Goal: Task Accomplishment & Management: Use online tool/utility

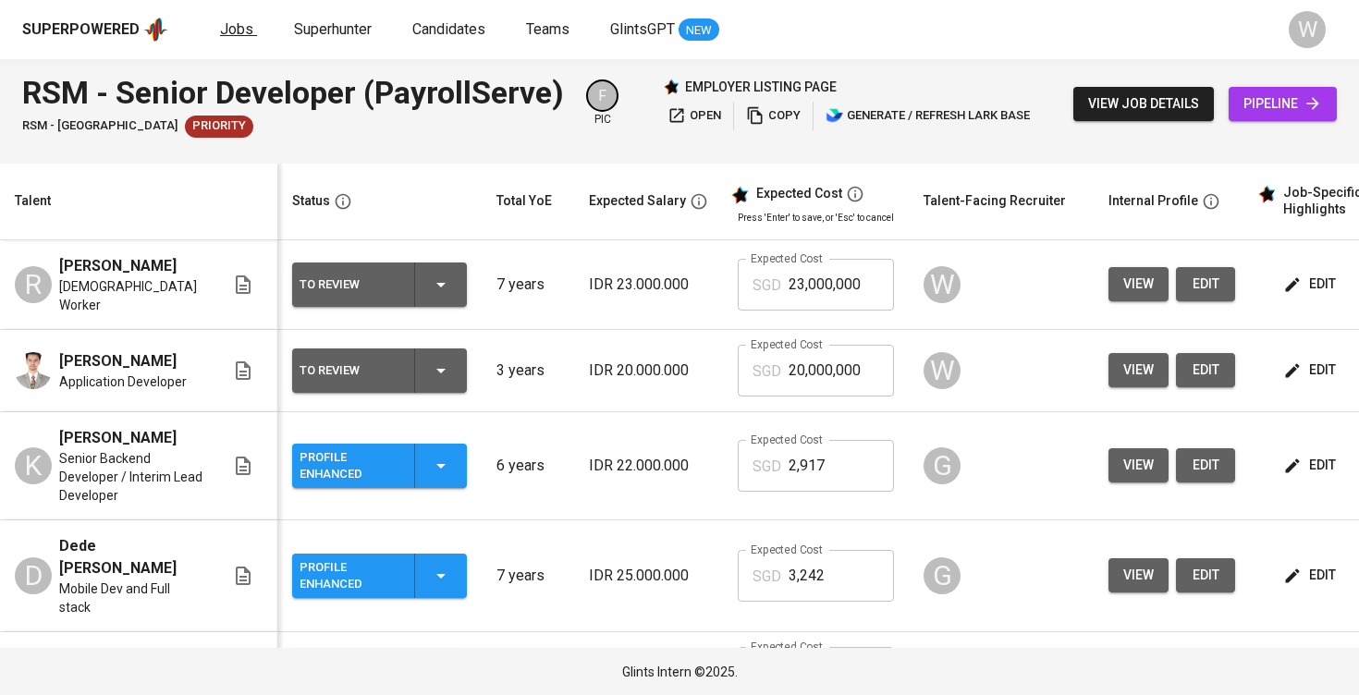
click at [235, 31] on span "Jobs" at bounding box center [236, 29] width 33 height 18
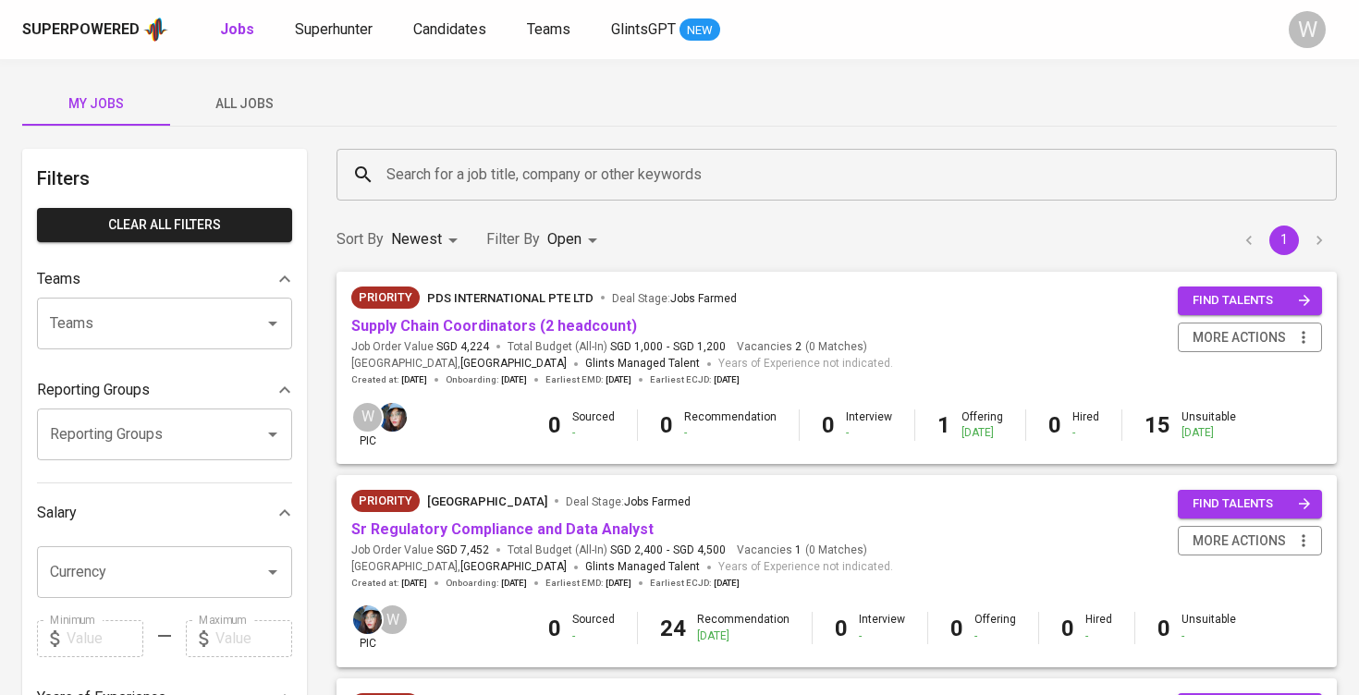
click at [251, 96] on span "All Jobs" at bounding box center [244, 103] width 126 height 23
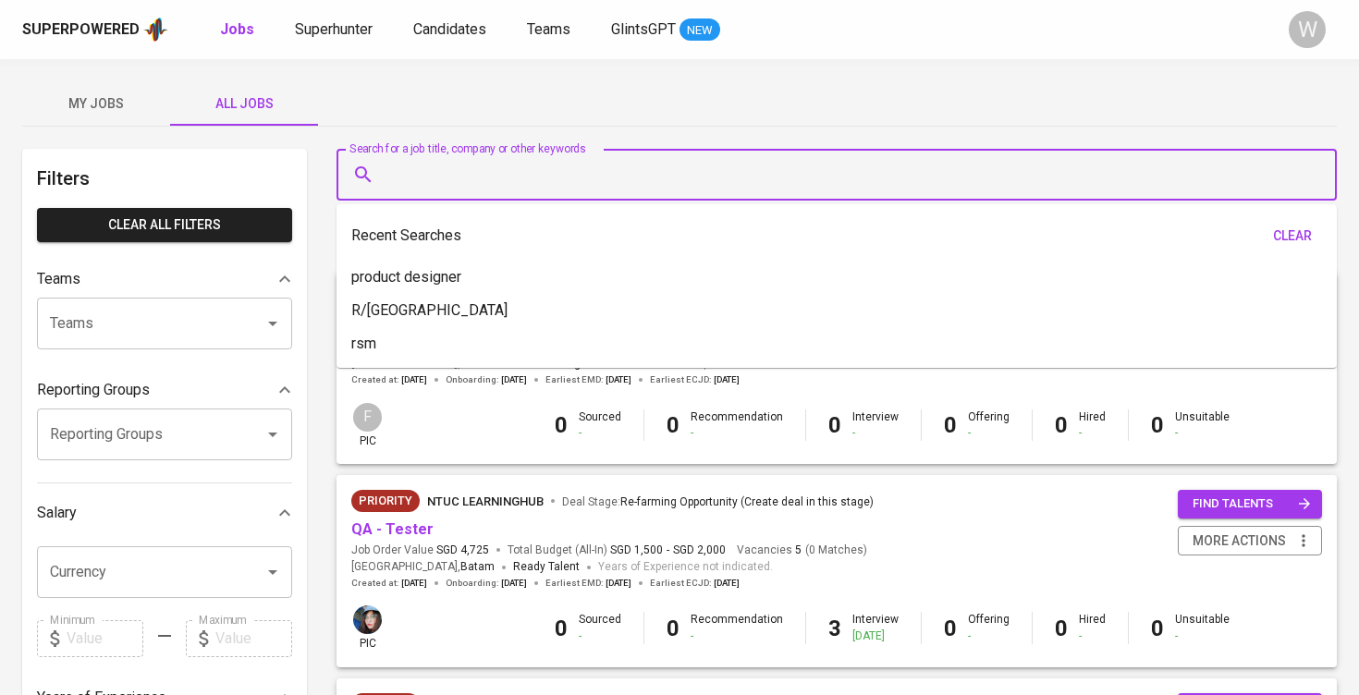
click at [499, 158] on input "Search for a job title, company or other keywords" at bounding box center [841, 174] width 919 height 35
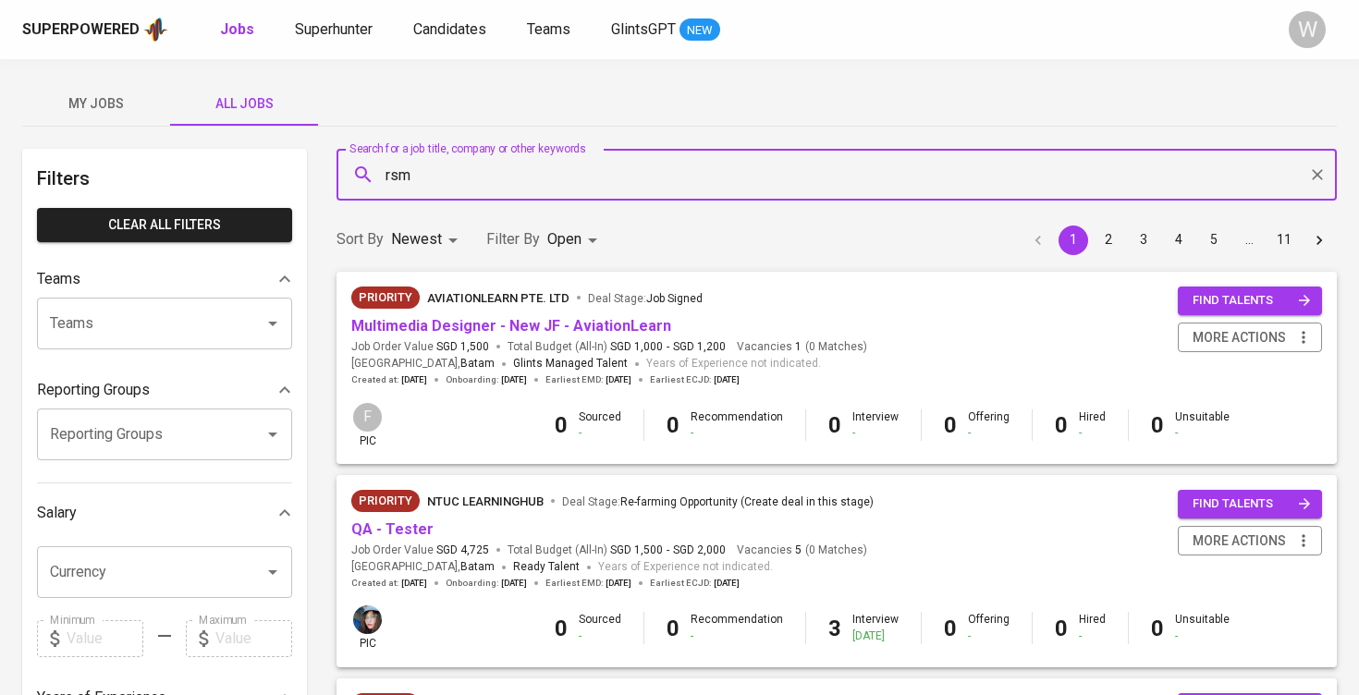
type input "rsm"
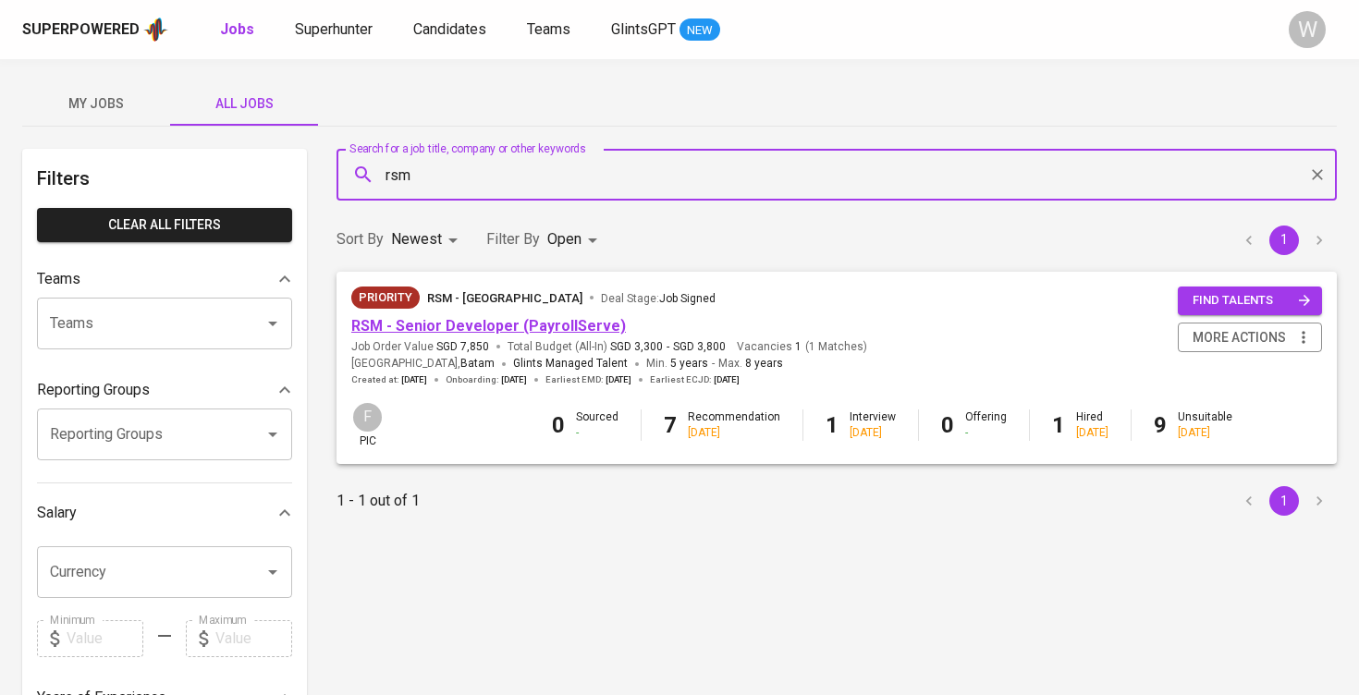
click at [459, 331] on link "RSM - Senior Developer (PayrollServe)" at bounding box center [488, 326] width 275 height 18
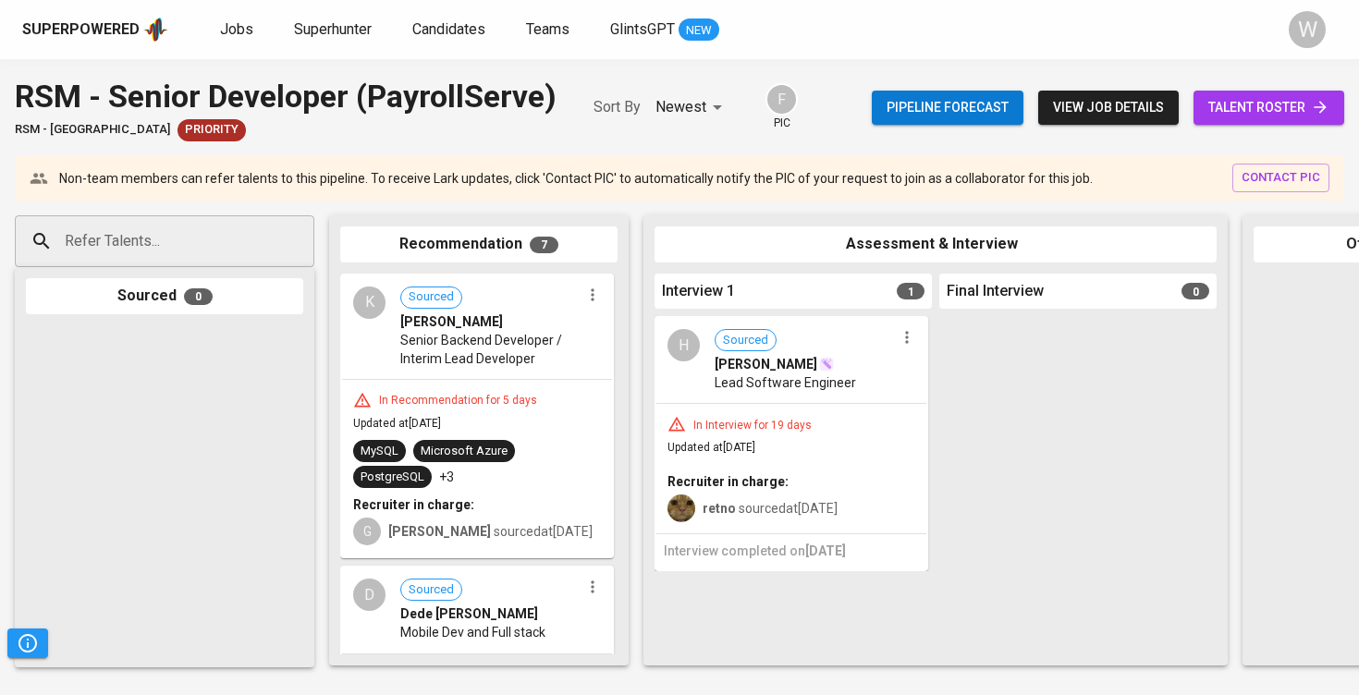
click at [1320, 102] on icon at bounding box center [1319, 108] width 12 height 12
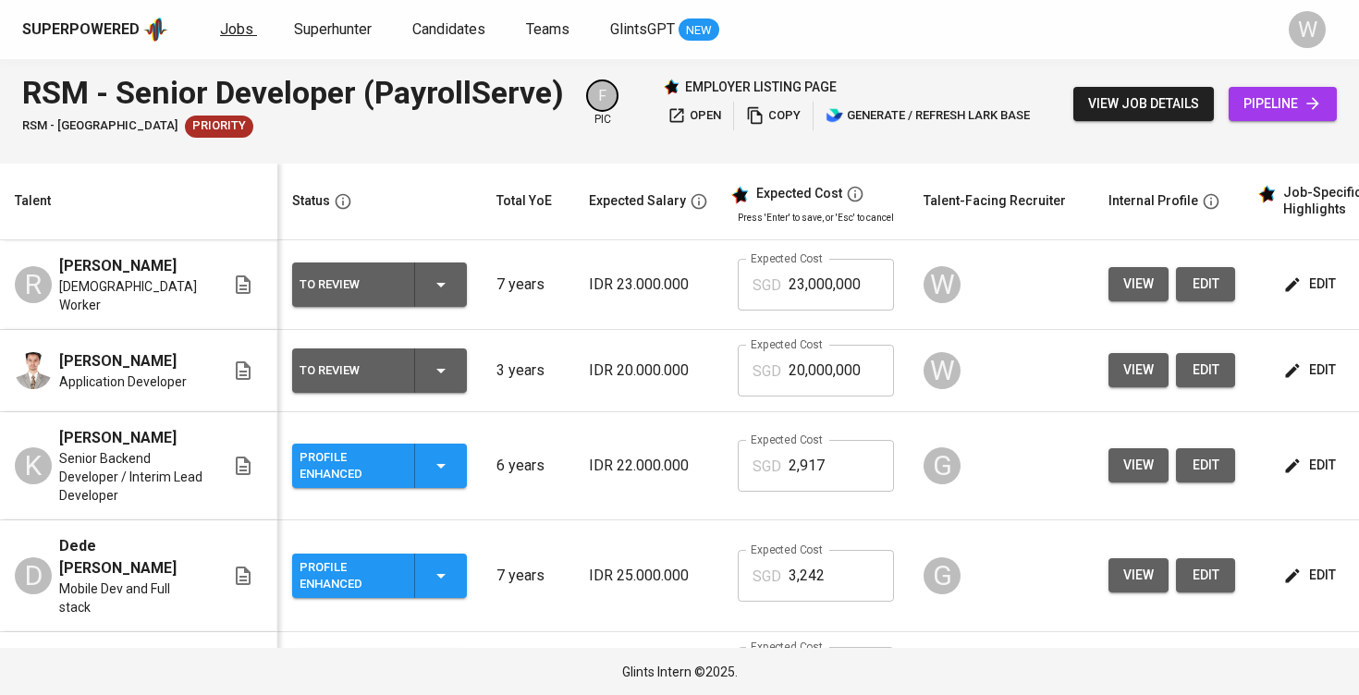
click at [241, 20] on span "Jobs" at bounding box center [236, 29] width 33 height 18
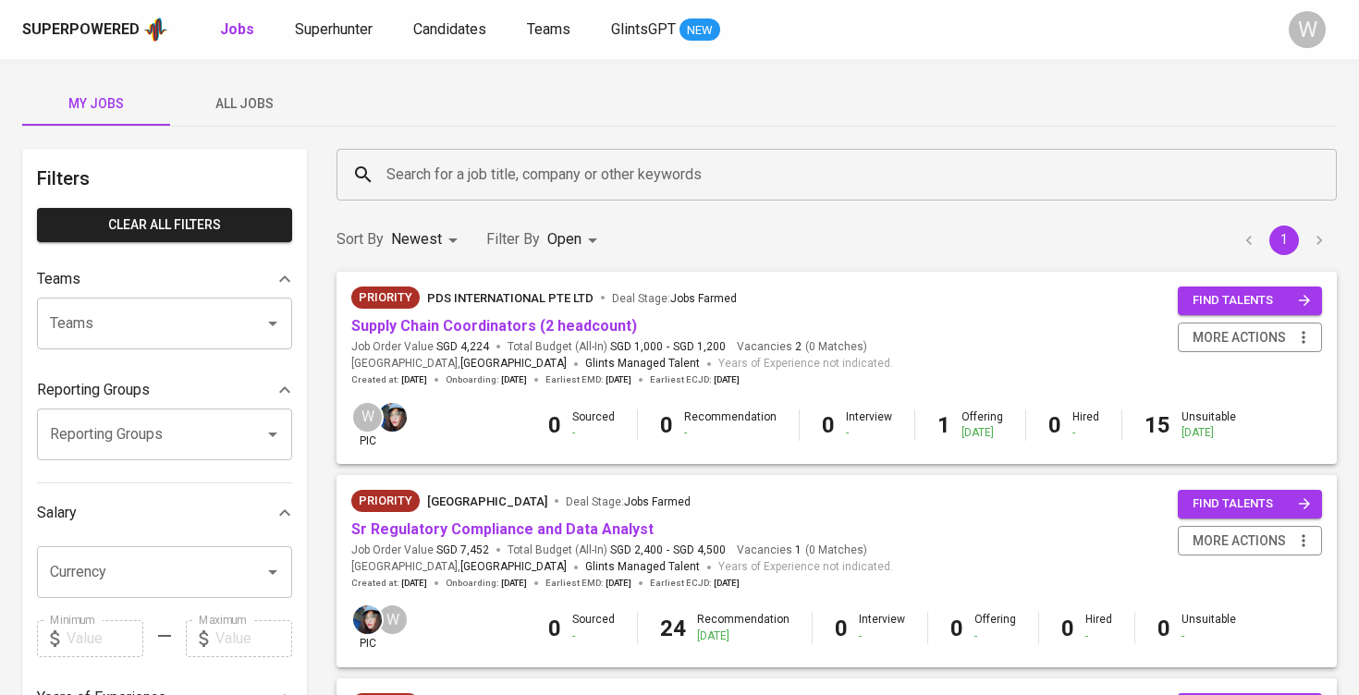
click at [413, 193] on div "Search for a job title, company or other keywords" at bounding box center [836, 175] width 1000 height 52
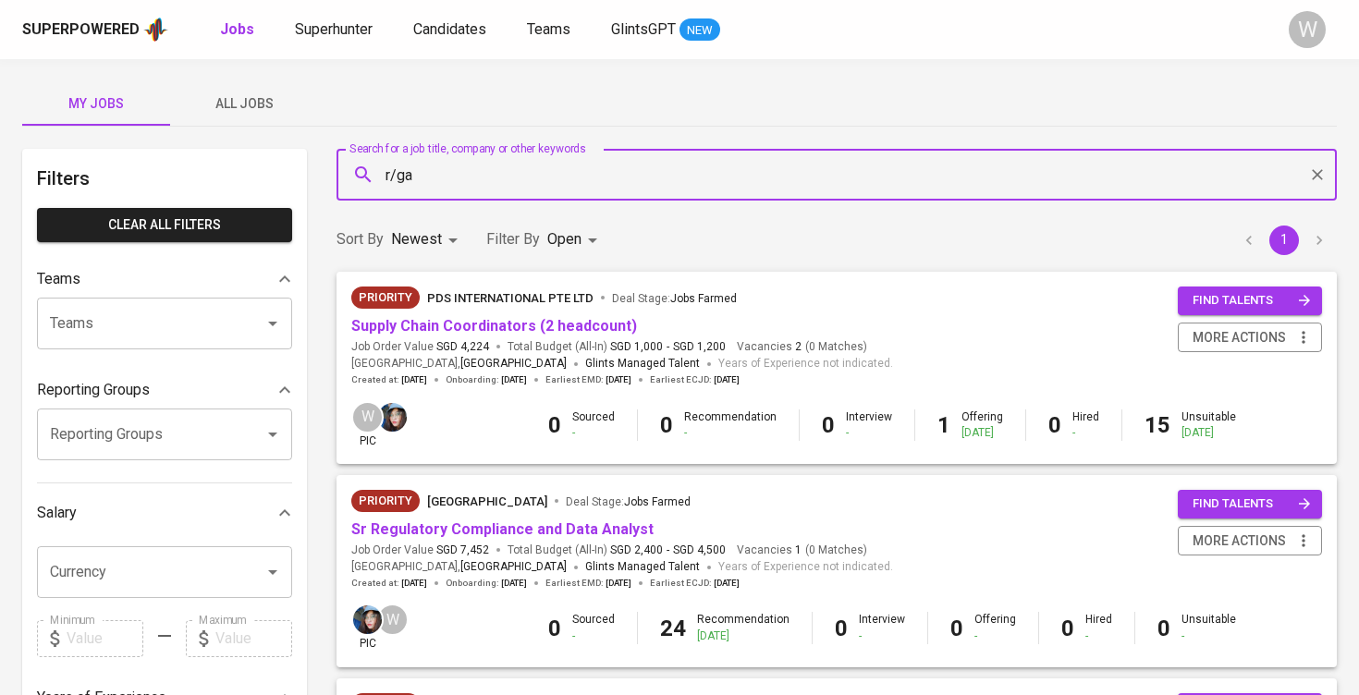
type input "r/ga"
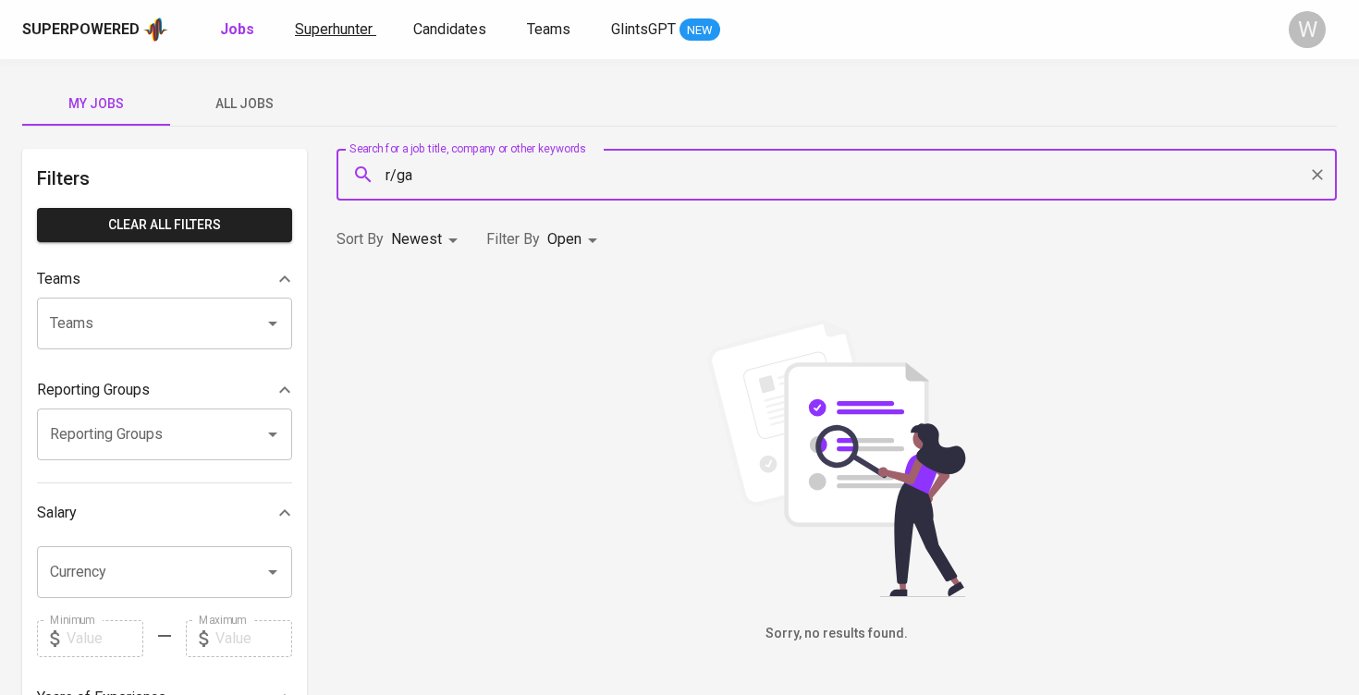
click at [348, 34] on span "Superhunter" at bounding box center [334, 29] width 78 height 18
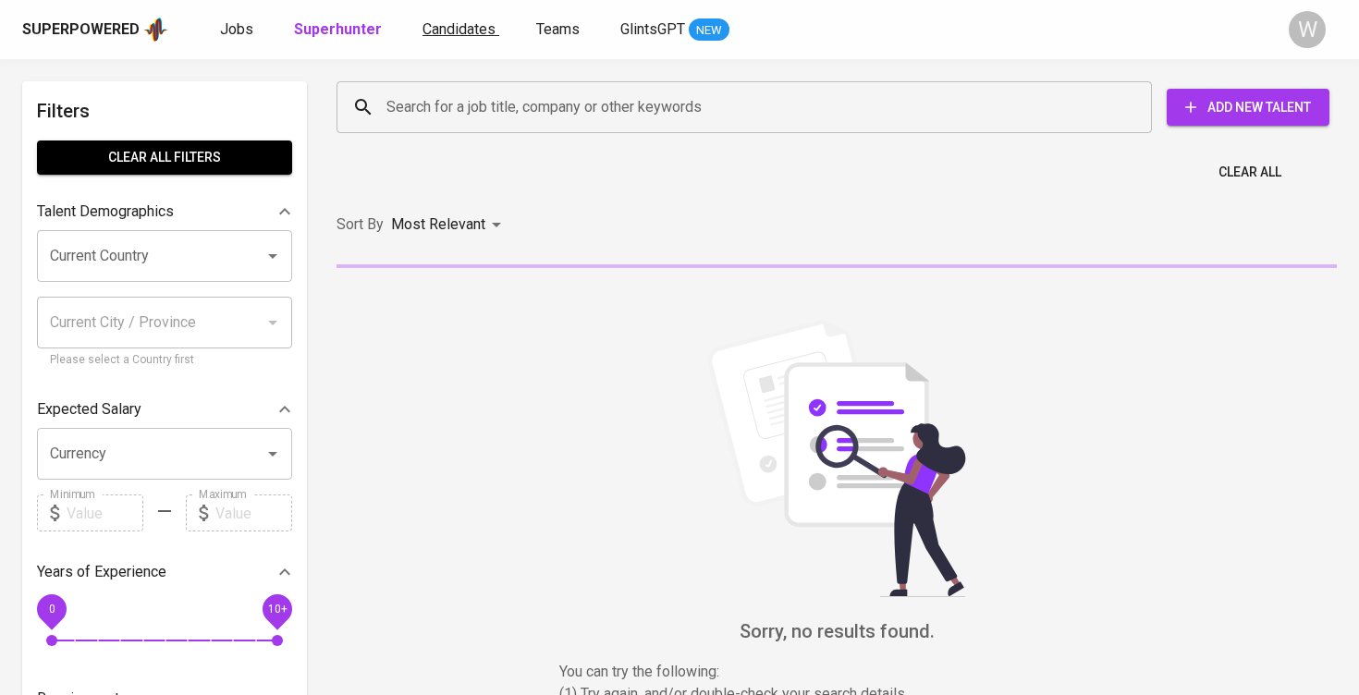
click at [473, 28] on span "Candidates" at bounding box center [458, 29] width 73 height 18
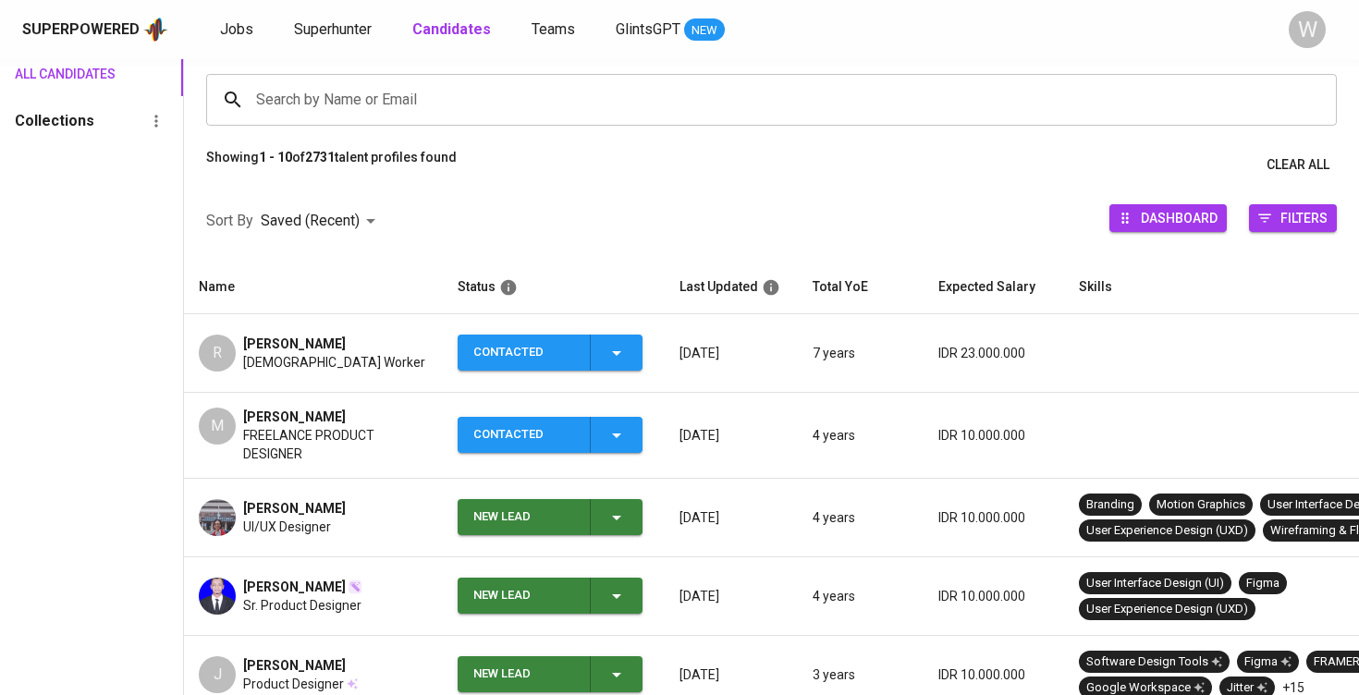
scroll to position [157, 0]
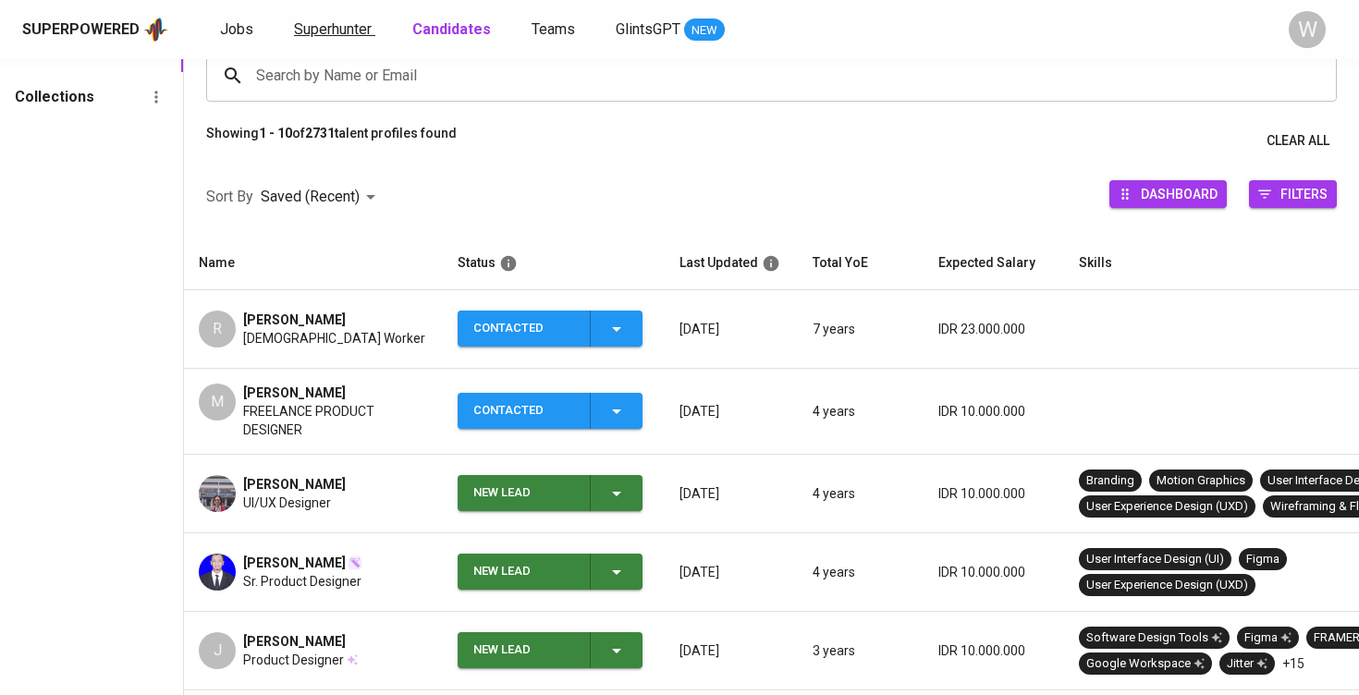
click at [343, 26] on span "Superhunter" at bounding box center [333, 29] width 78 height 18
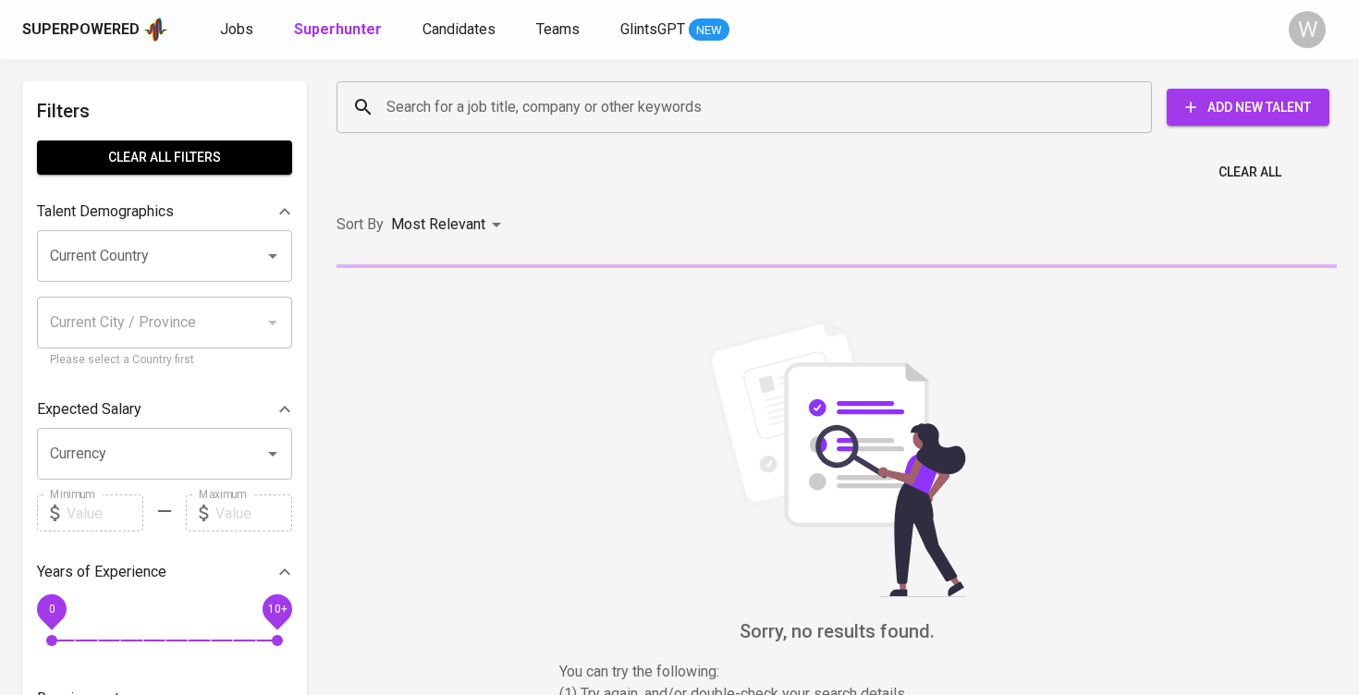
click at [446, 93] on input "Search for a job title, company or other keywords" at bounding box center [749, 107] width 734 height 35
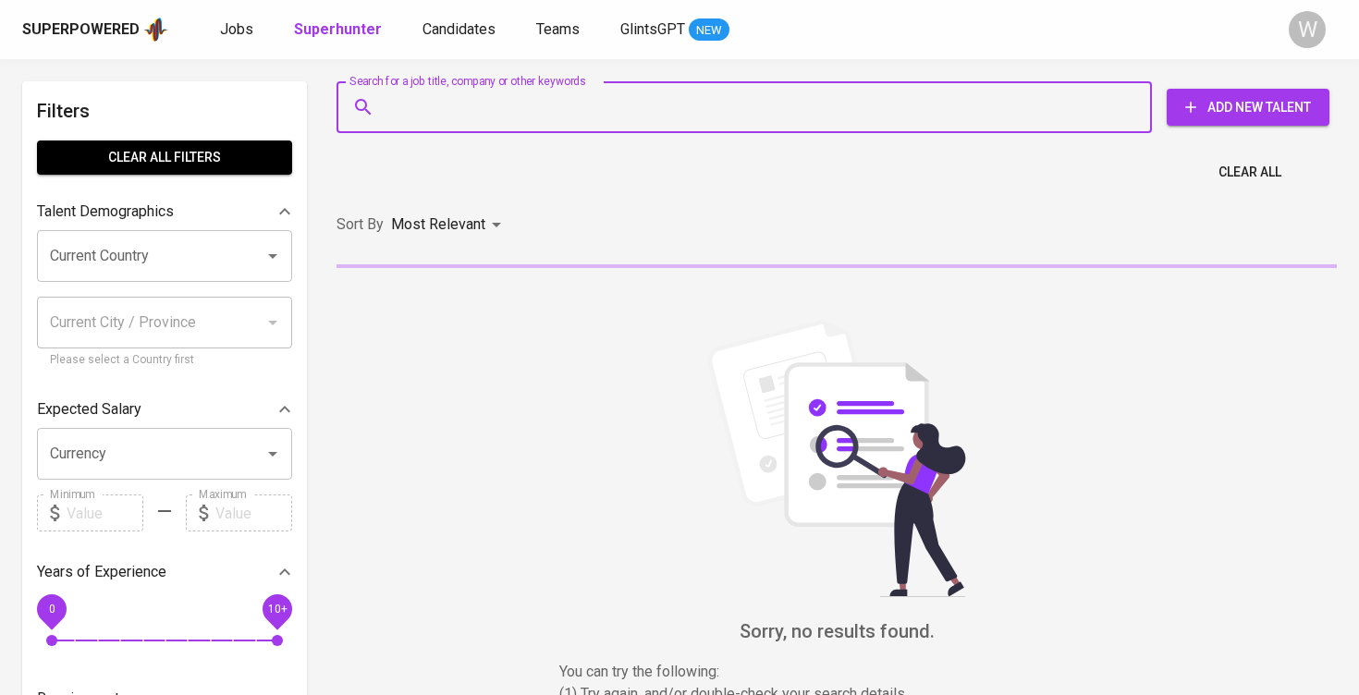
paste input "[EMAIL_ADDRESS][DOMAIN_NAME]"
type input "[EMAIL_ADDRESS][DOMAIN_NAME]"
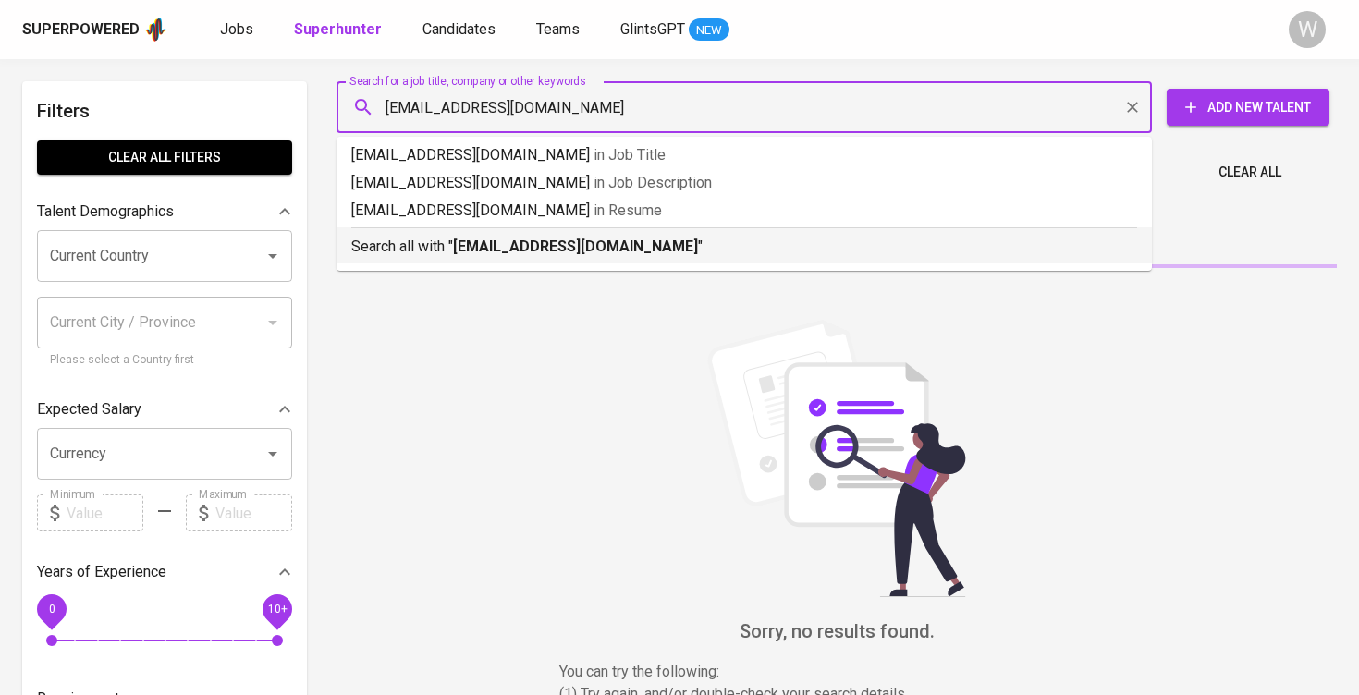
click at [541, 255] on p "Search all with " [EMAIL_ADDRESS][DOMAIN_NAME] "" at bounding box center [744, 247] width 786 height 22
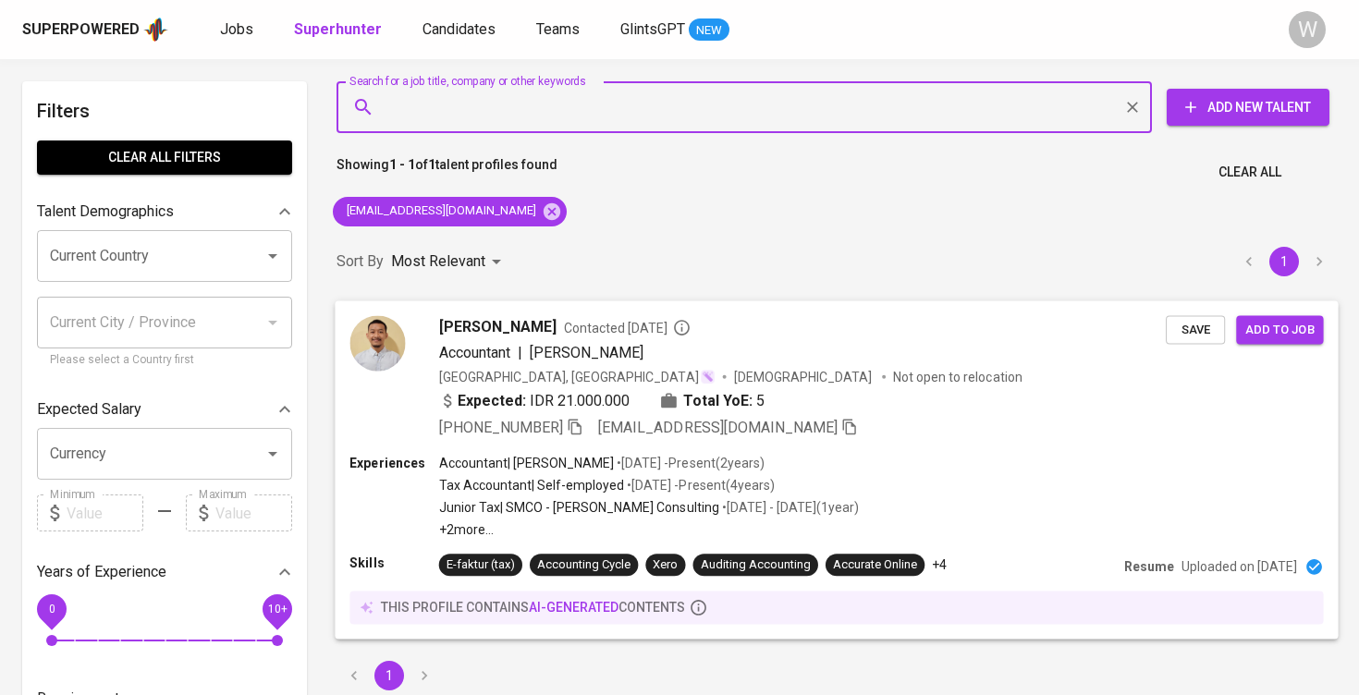
click at [1188, 339] on button "Save" at bounding box center [1195, 329] width 59 height 29
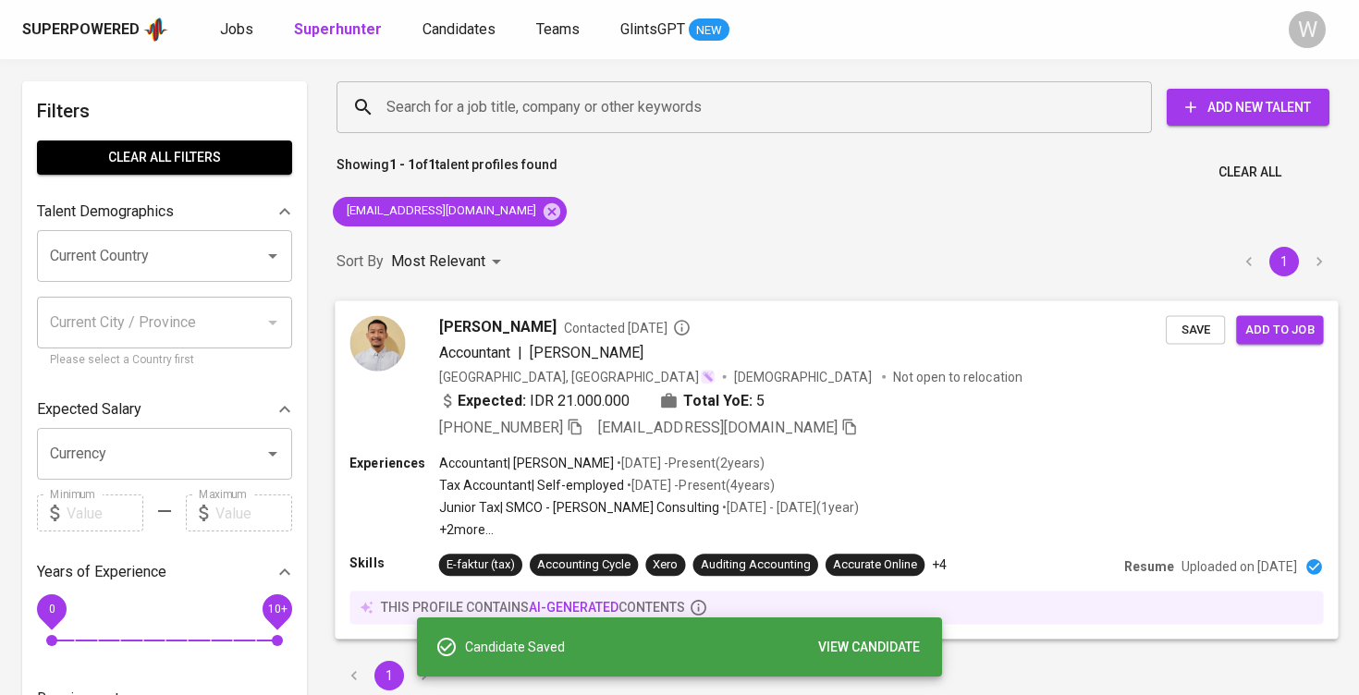
click at [966, 408] on div "Expected: IDR 21.000.000 Total YoE: 5" at bounding box center [802, 402] width 727 height 27
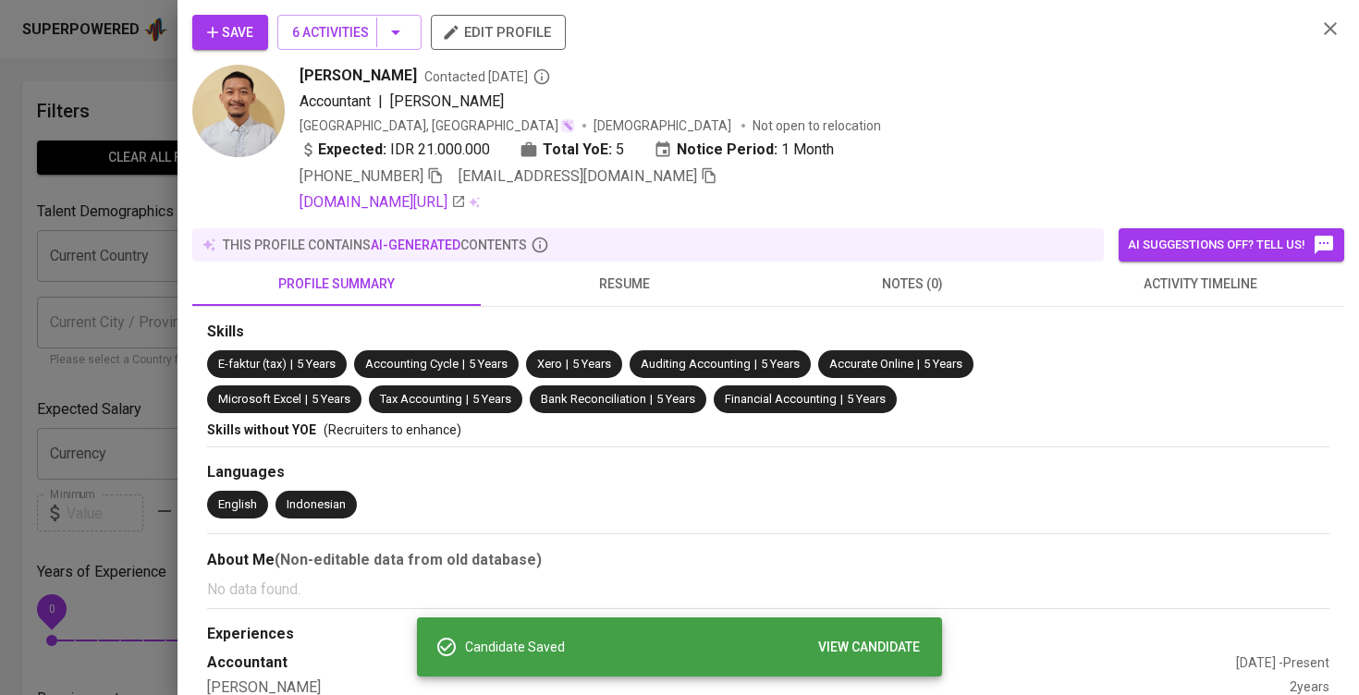
click at [1132, 289] on span "activity timeline" at bounding box center [1201, 284] width 266 height 23
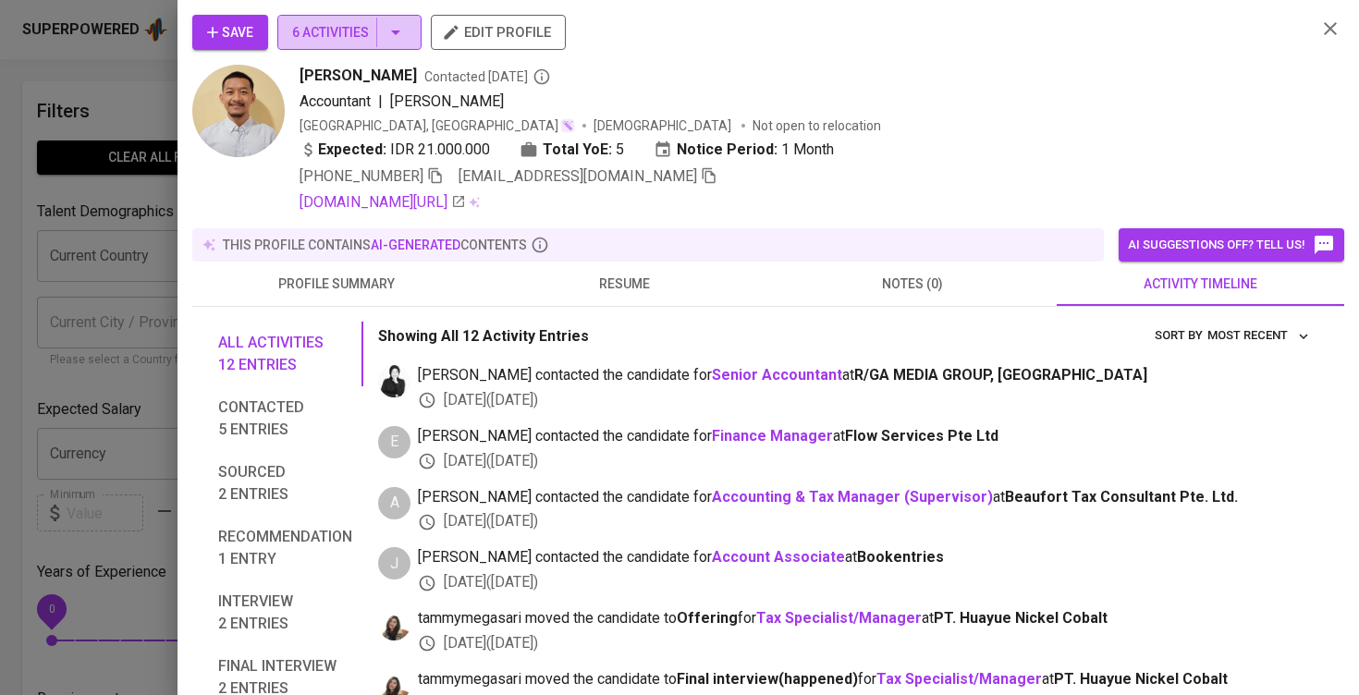
click at [350, 19] on button "6 Activities" at bounding box center [349, 32] width 144 height 35
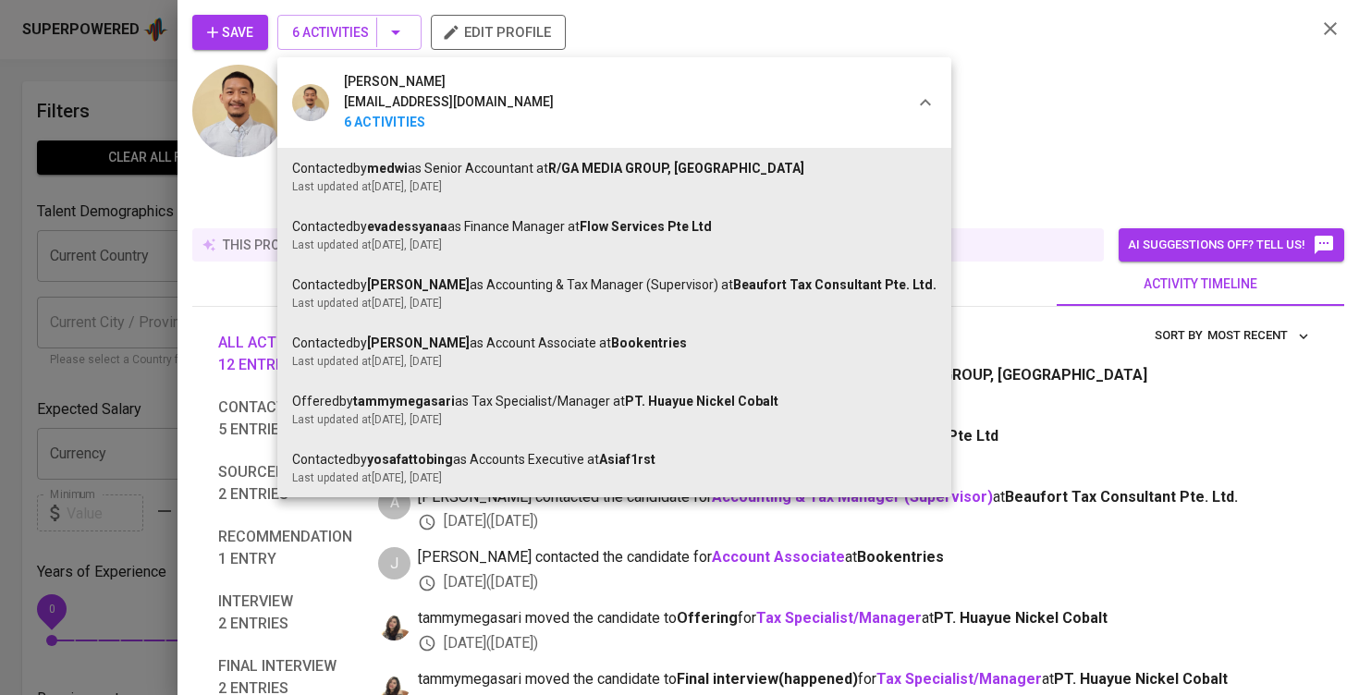
click at [933, 183] on div at bounding box center [679, 347] width 1359 height 695
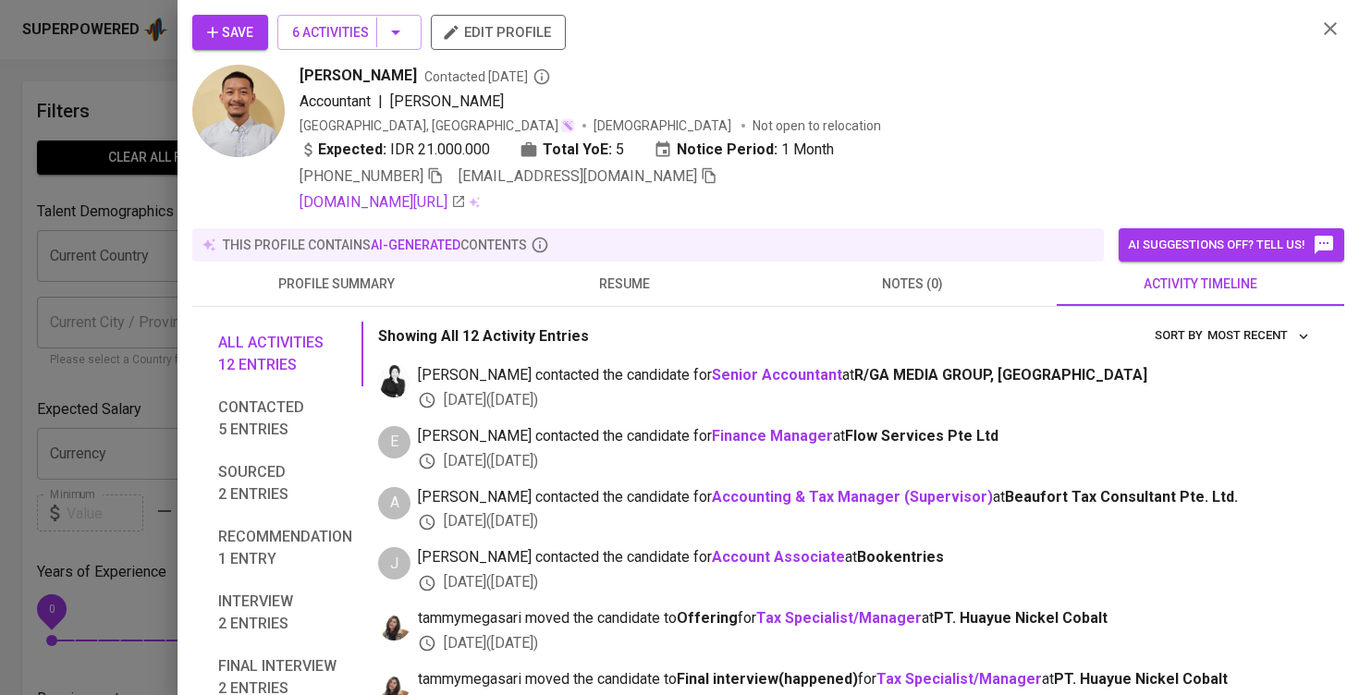
click at [189, 269] on div "Save 6 Activities edit profile [PERSON_NAME] Contacted [DATE] Accountant | [PER…" at bounding box center [767, 347] width 1181 height 695
click at [104, 304] on div at bounding box center [679, 347] width 1359 height 695
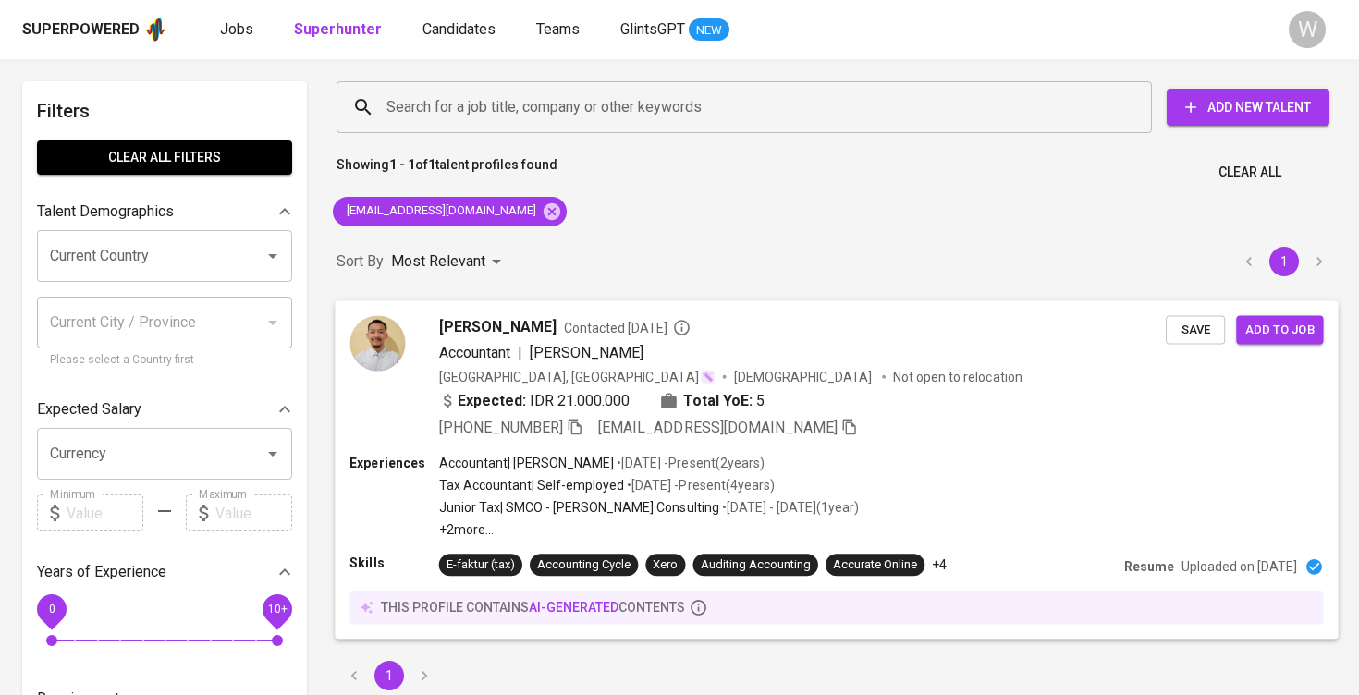
click at [1293, 333] on span "Add to job" at bounding box center [1279, 329] width 68 height 21
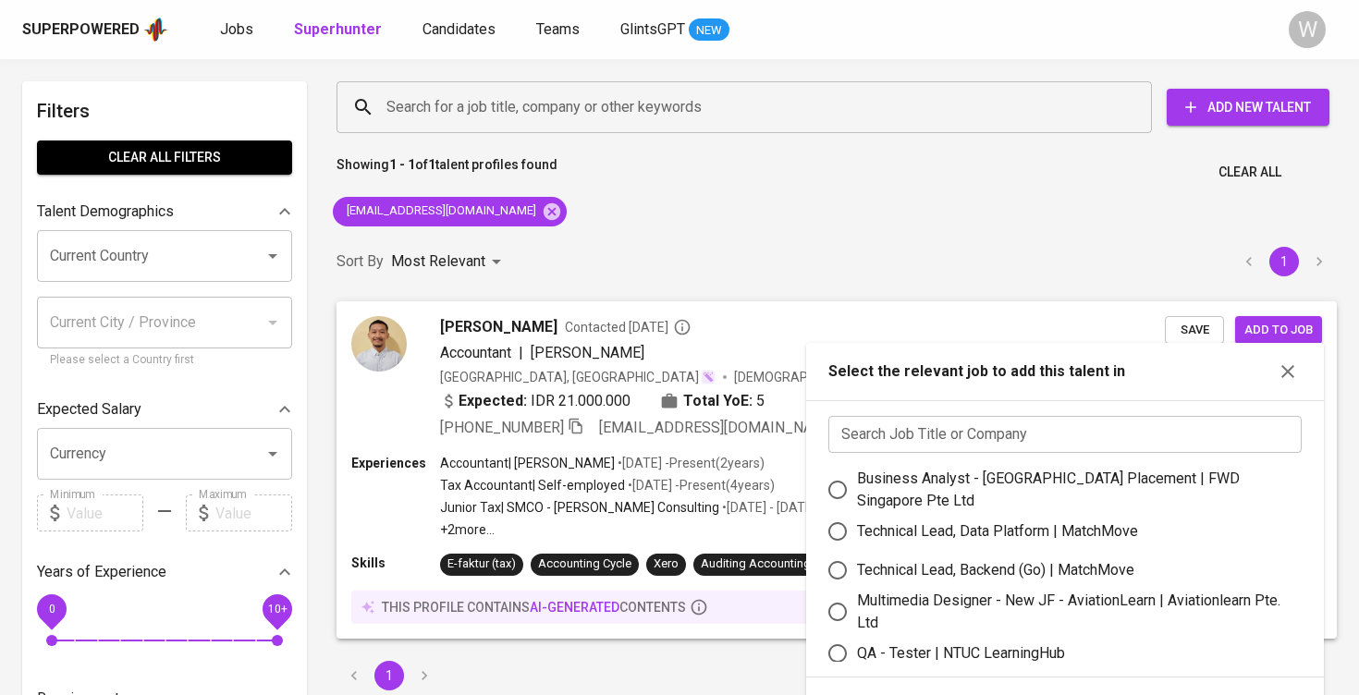
click at [1078, 437] on input "text" at bounding box center [1064, 434] width 473 height 37
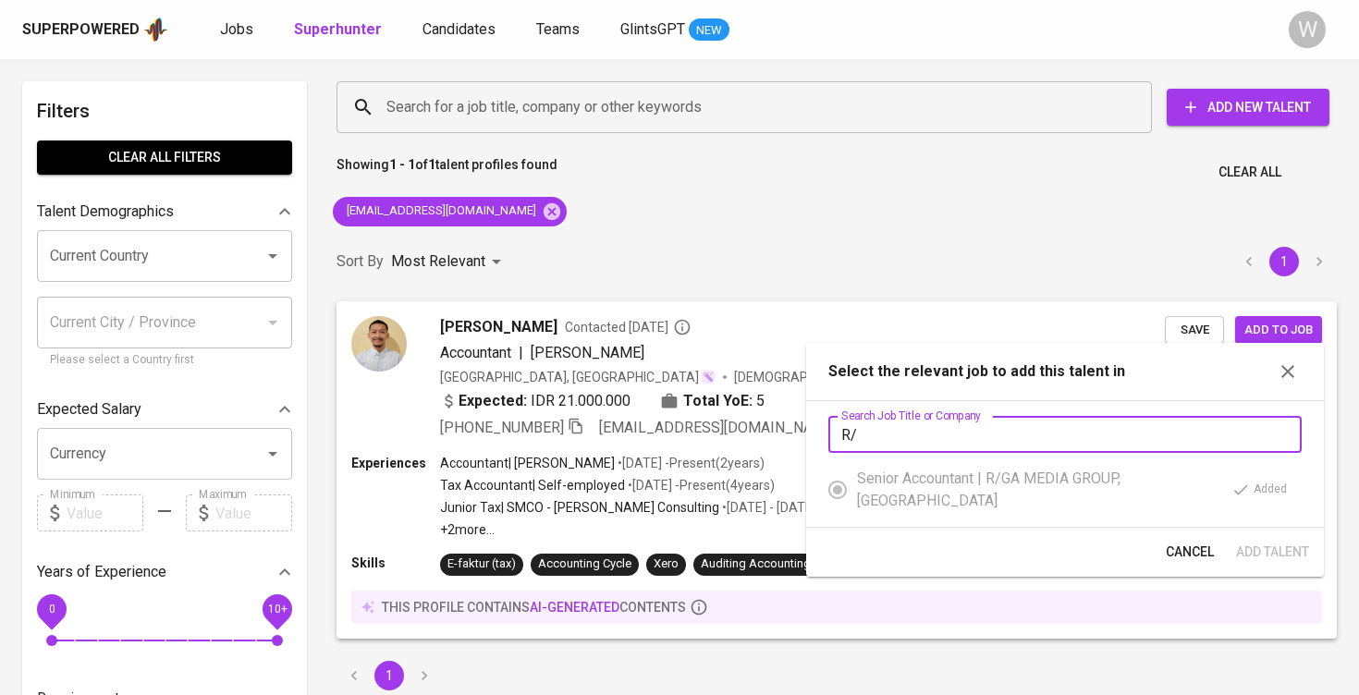
type input "R"
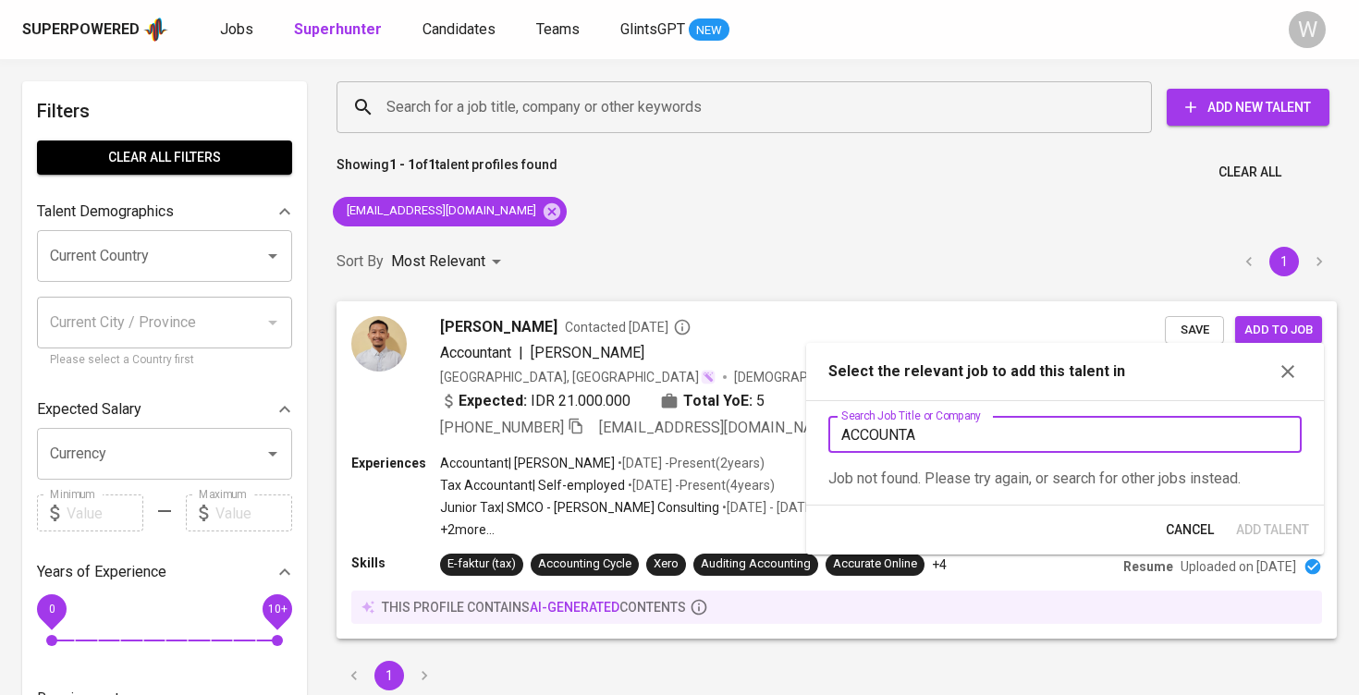
type input "ACCOUNT"
type input "F"
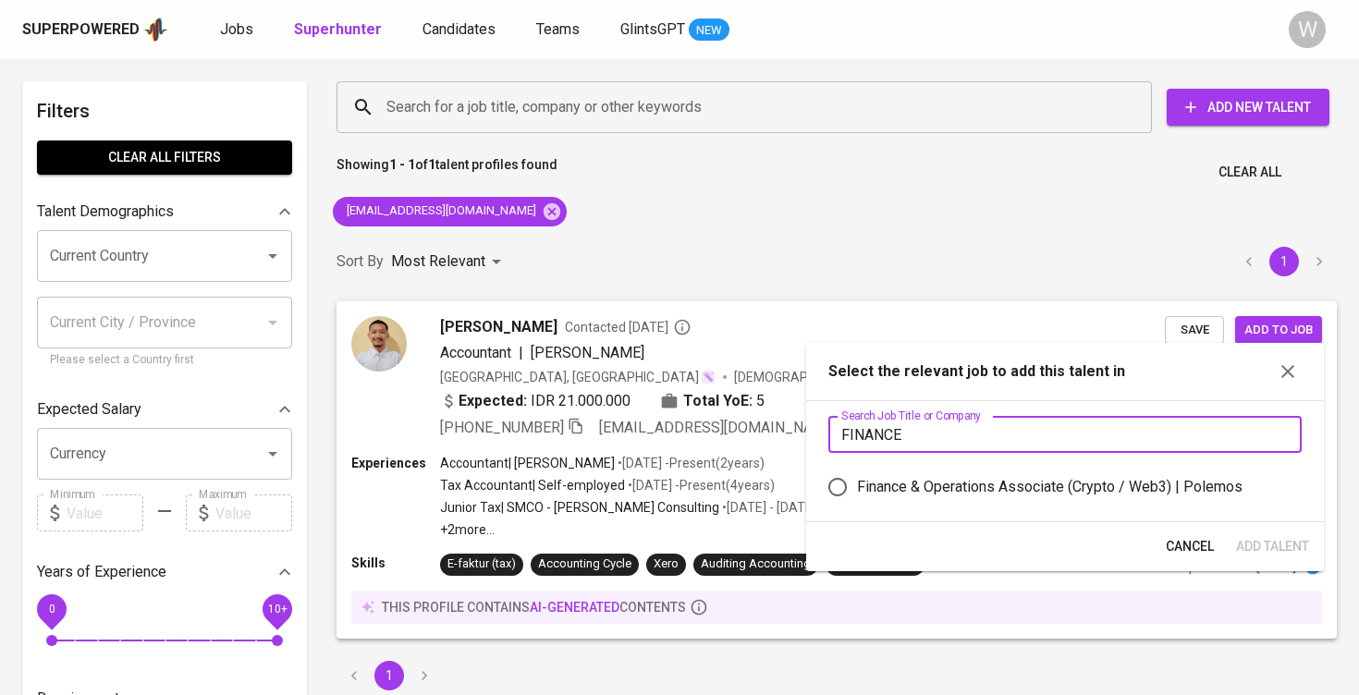
type input "FINANCE"
click at [1072, 504] on label "Finance & Operations Associate (Crypto / Web3) | Polemos" at bounding box center [1052, 487] width 469 height 39
click at [857, 504] on input "Finance & Operations Associate (Crypto / Web3) | Polemos" at bounding box center [837, 487] width 39 height 39
radio input "true"
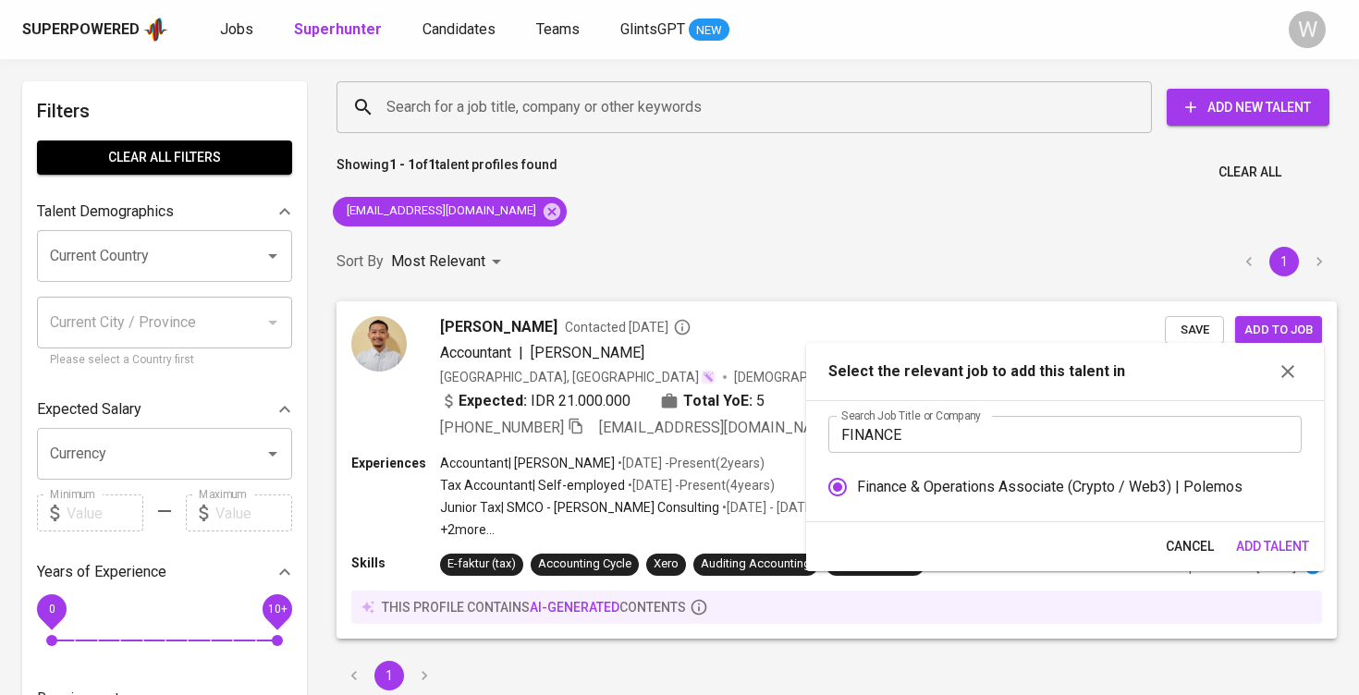
click at [1281, 552] on span "Add Talent" at bounding box center [1272, 546] width 73 height 23
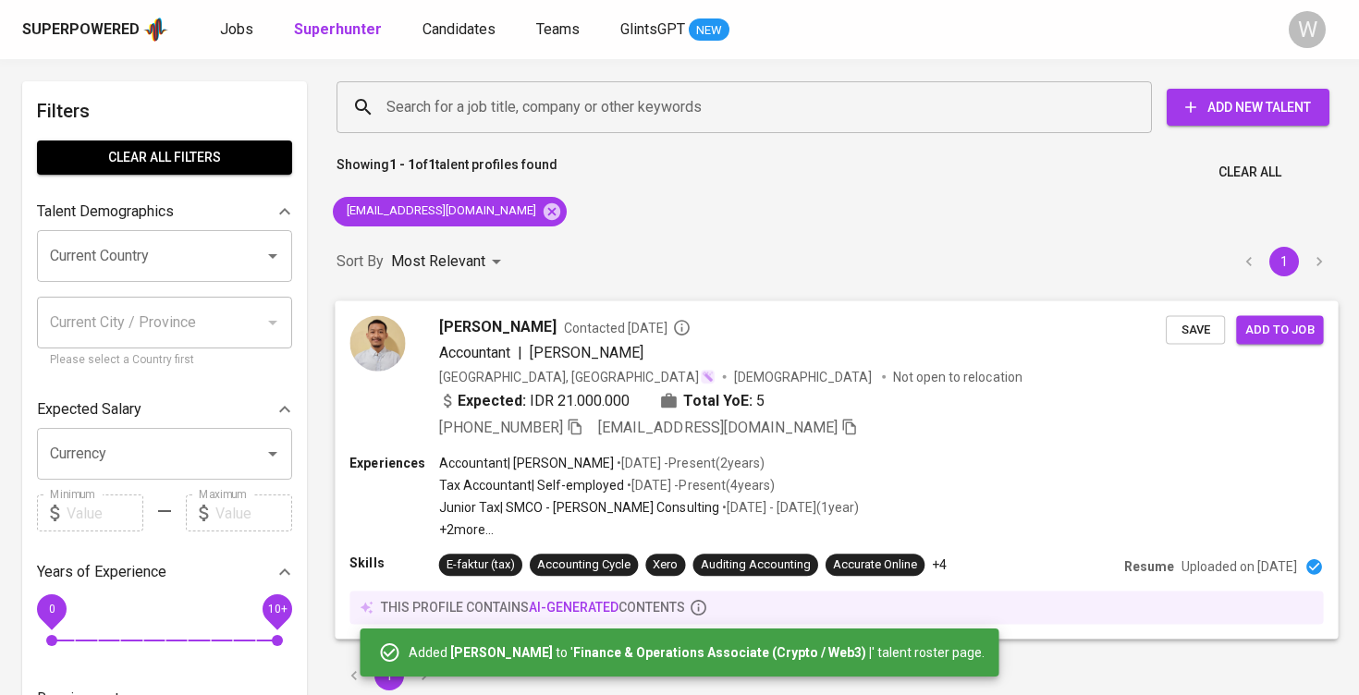
click at [1264, 328] on span "Add to job" at bounding box center [1279, 329] width 68 height 21
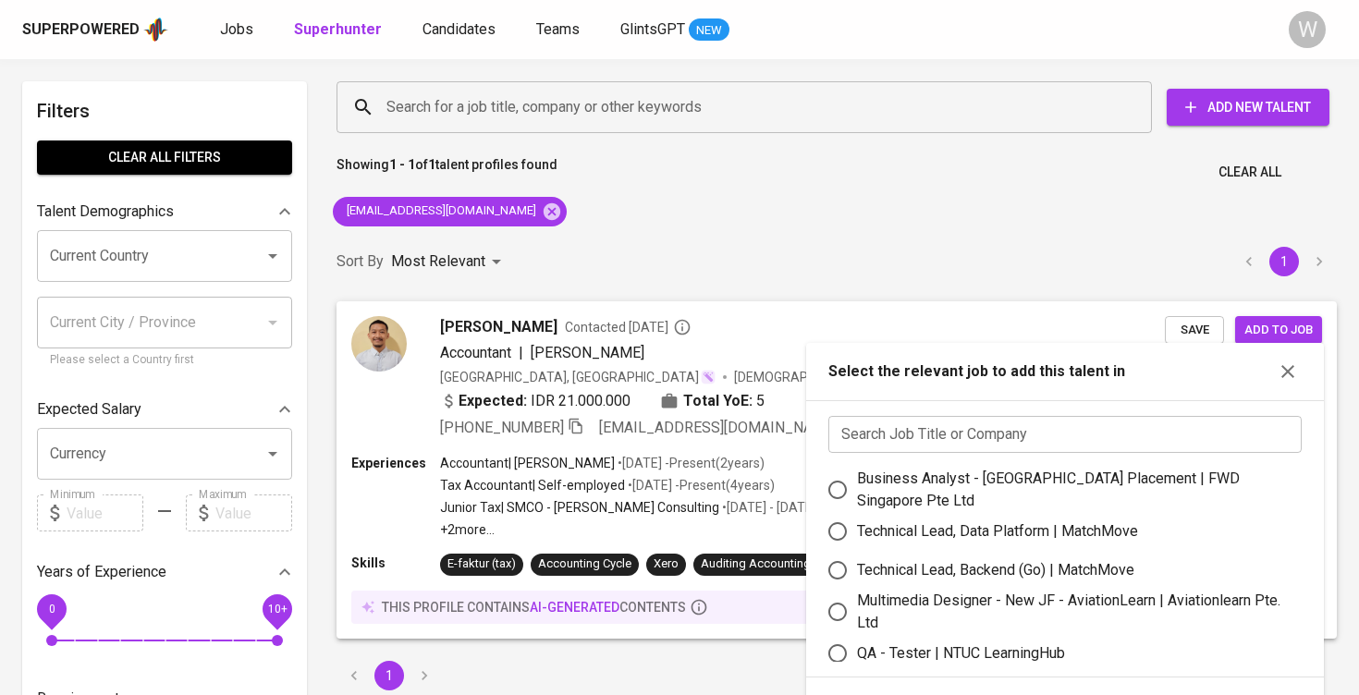
click at [1089, 432] on input "text" at bounding box center [1064, 434] width 473 height 37
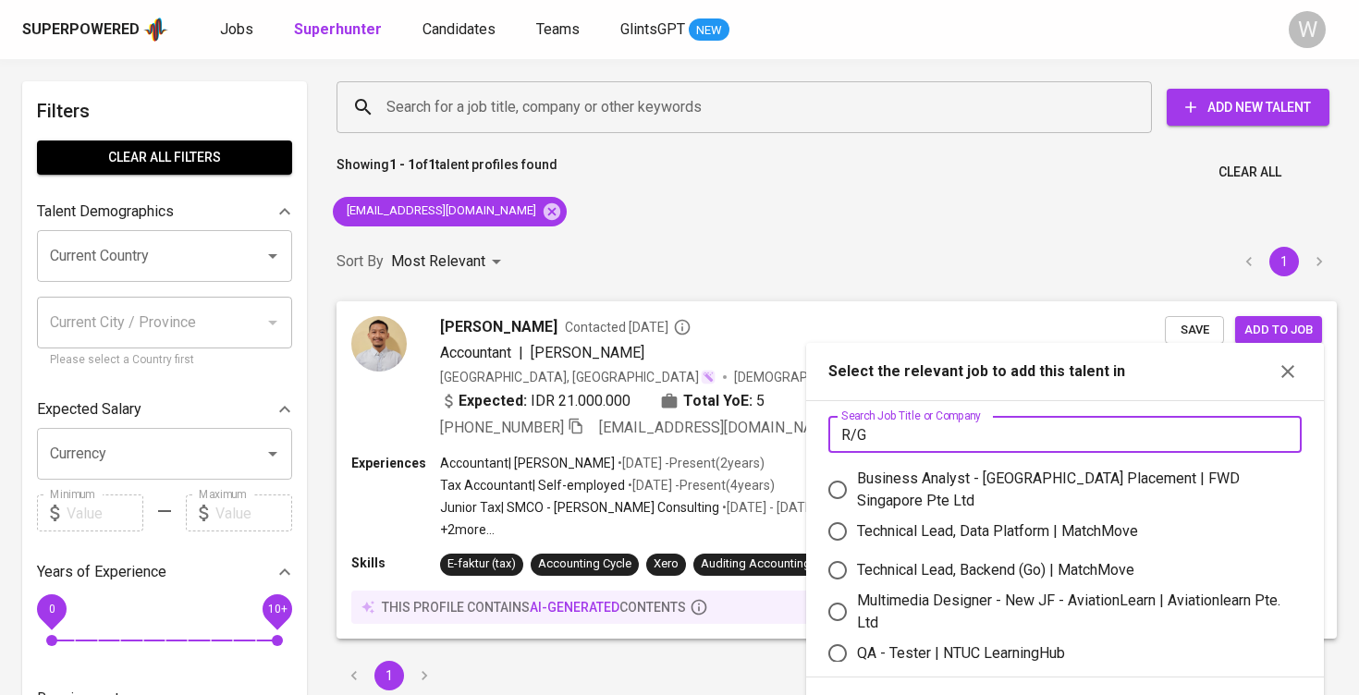
type input "R/[GEOGRAPHIC_DATA]"
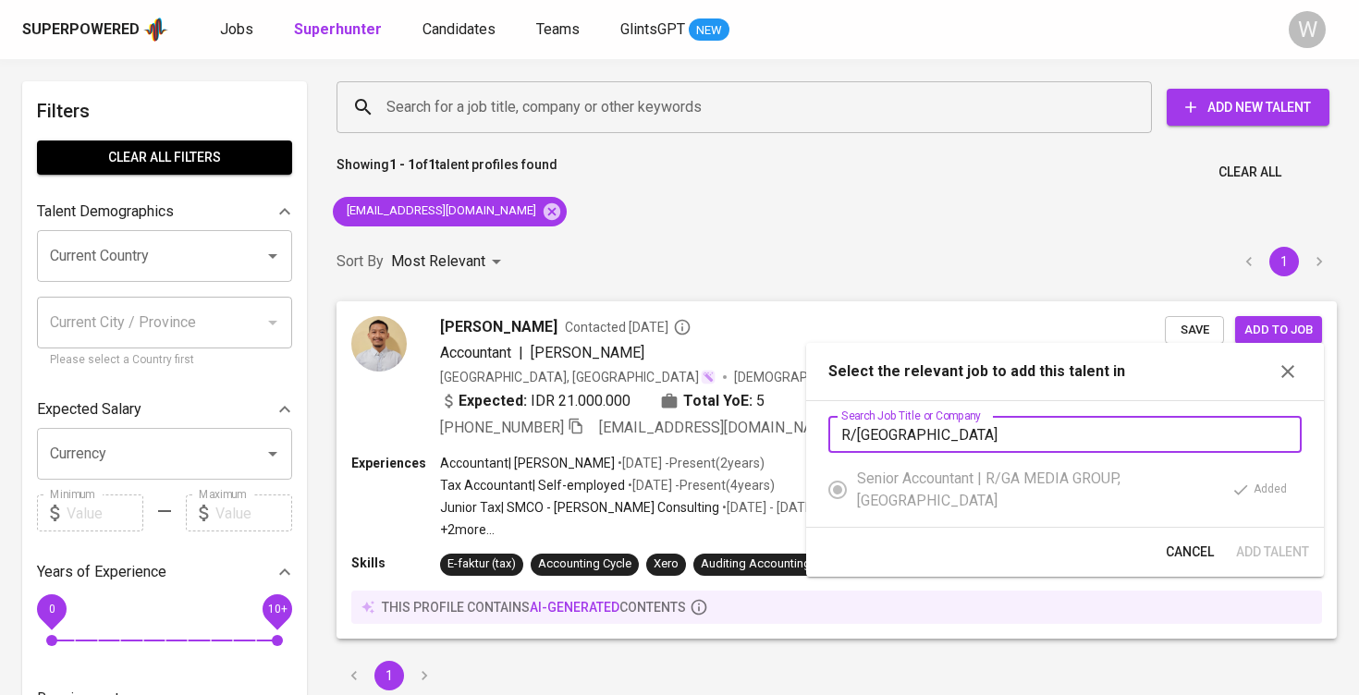
click at [1167, 541] on span "Cancel" at bounding box center [1190, 552] width 48 height 23
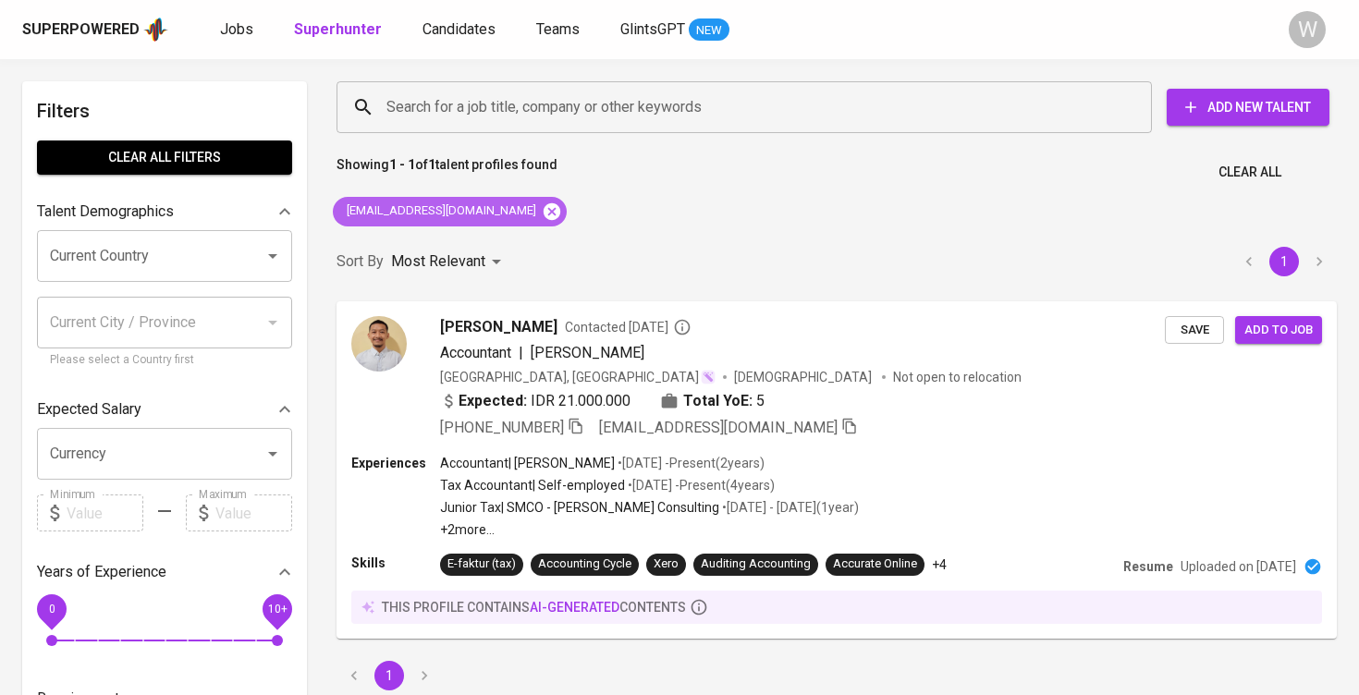
click at [542, 212] on icon at bounding box center [552, 212] width 20 height 20
